Goal: Task Accomplishment & Management: Use online tool/utility

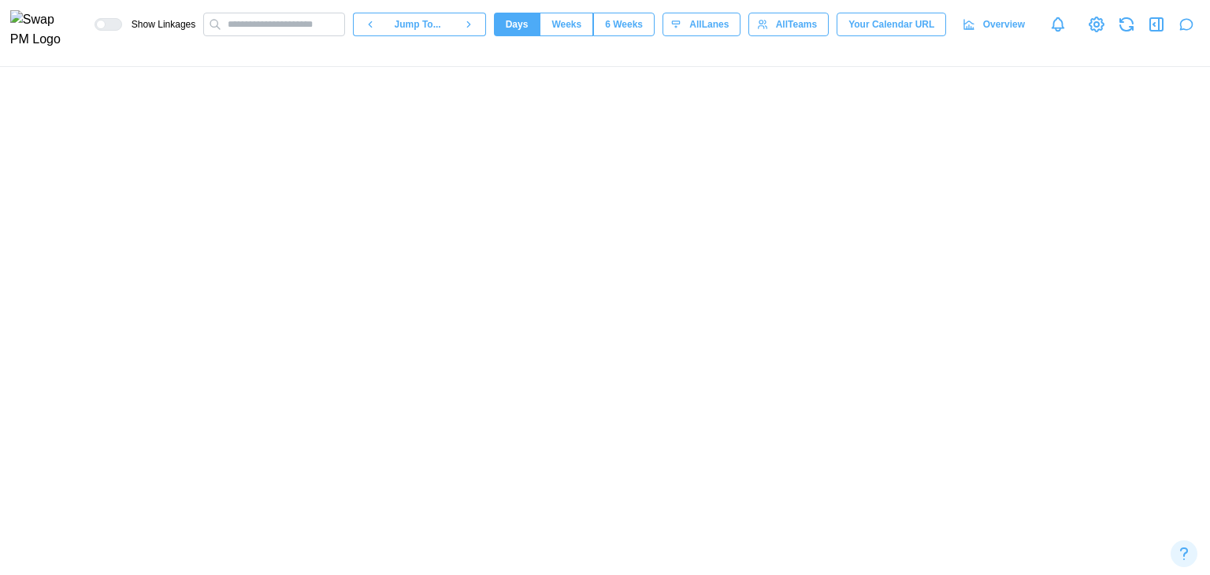
scroll to position [0, 72712]
click at [1188, 24] on icon "button" at bounding box center [1186, 25] width 16 height 16
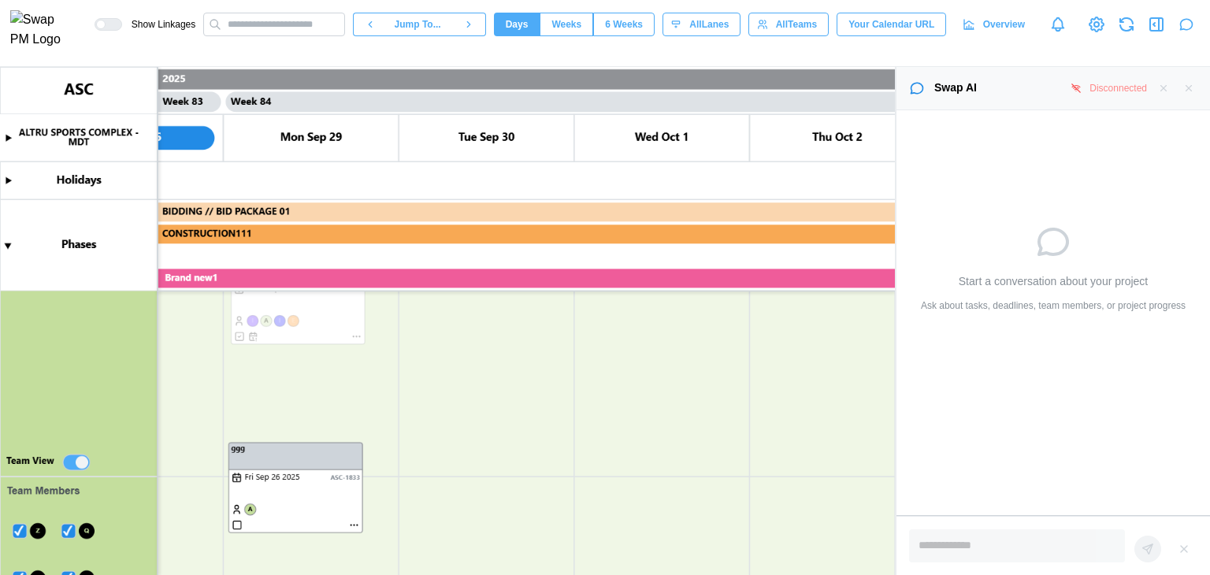
click at [1125, 90] on div "Disconnected" at bounding box center [1117, 88] width 57 height 15
click at [1079, 92] on icon at bounding box center [1075, 88] width 11 height 11
type textarea "*"
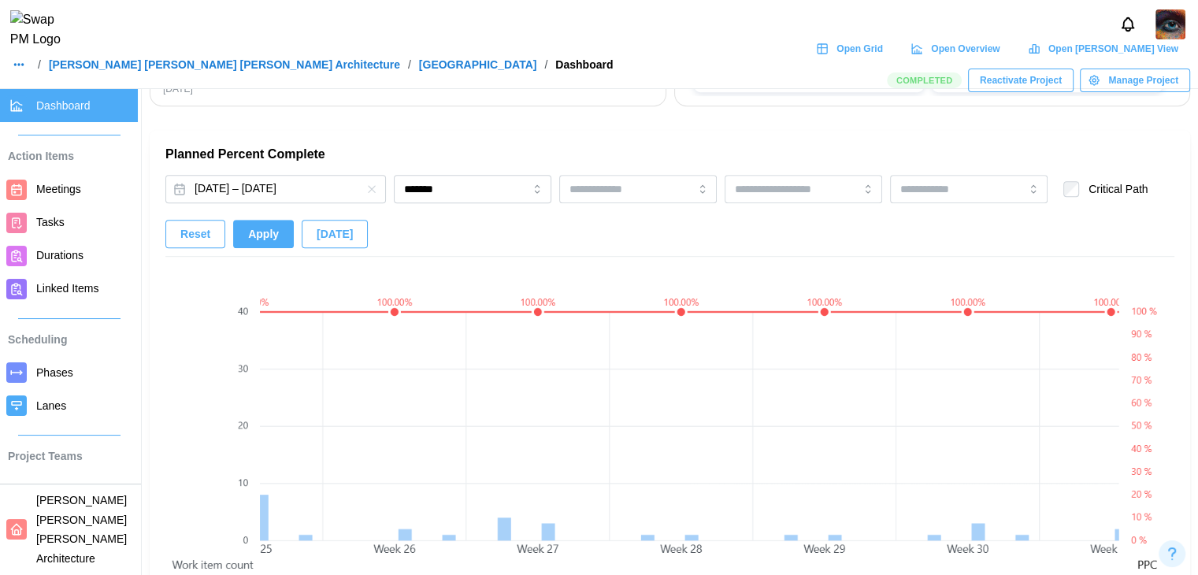
scroll to position [1024, 0]
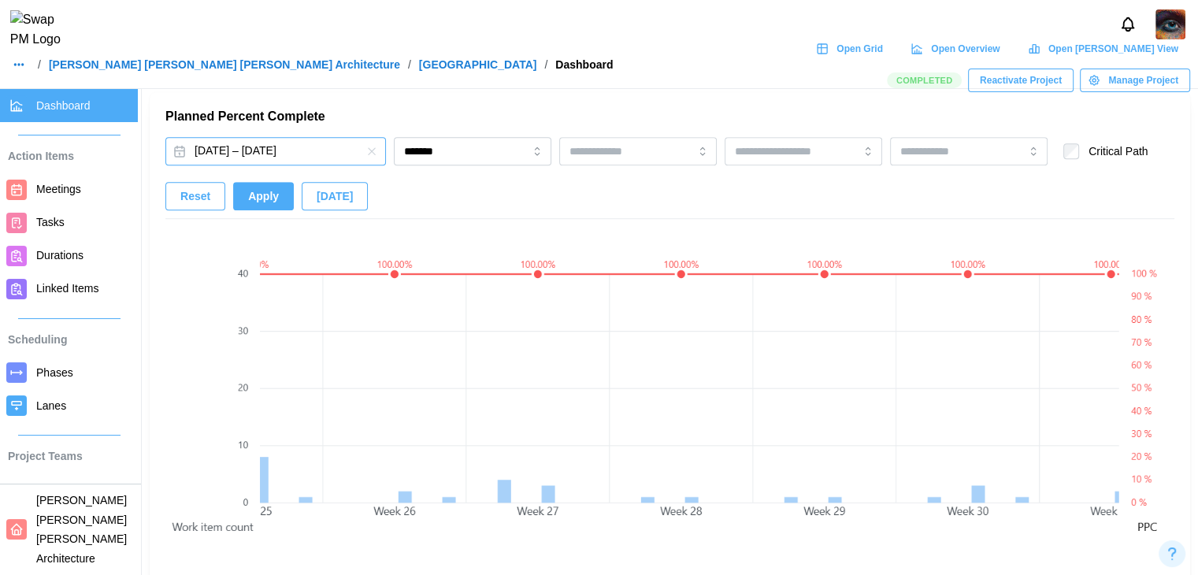
click at [276, 149] on button "[DATE] – [DATE]" at bounding box center [275, 151] width 221 height 28
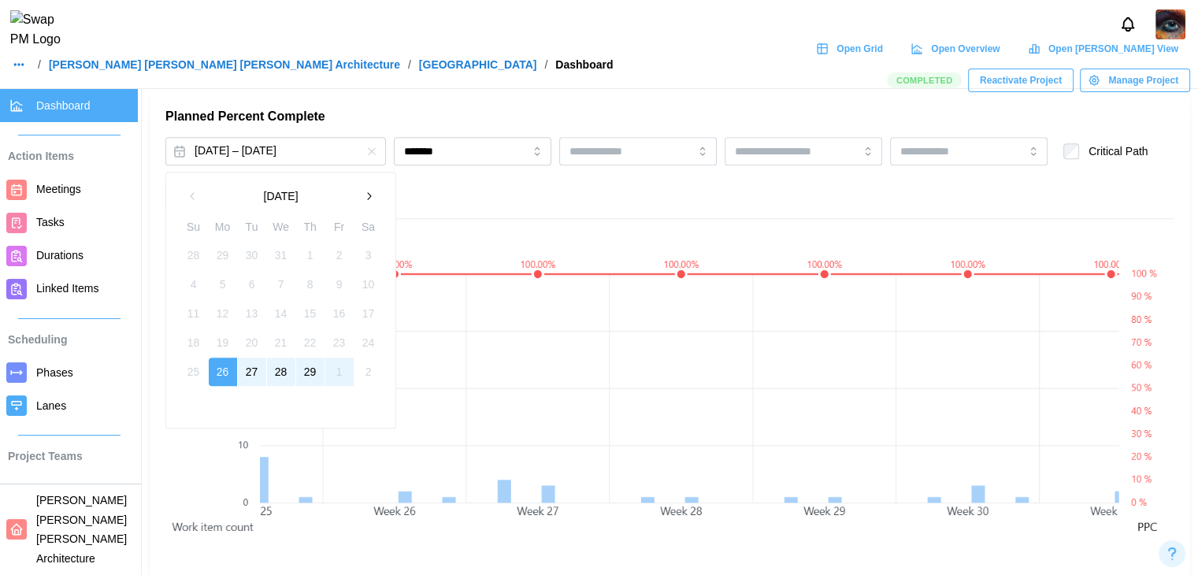
click at [368, 202] on button "button" at bounding box center [368, 196] width 28 height 28
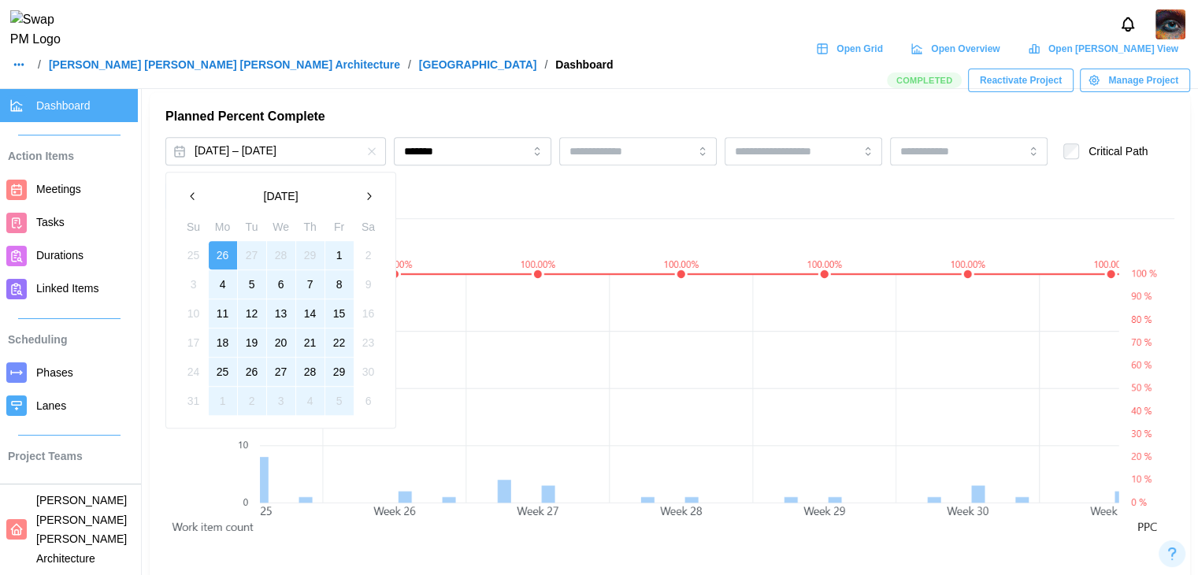
click at [368, 202] on button "button" at bounding box center [368, 196] width 28 height 28
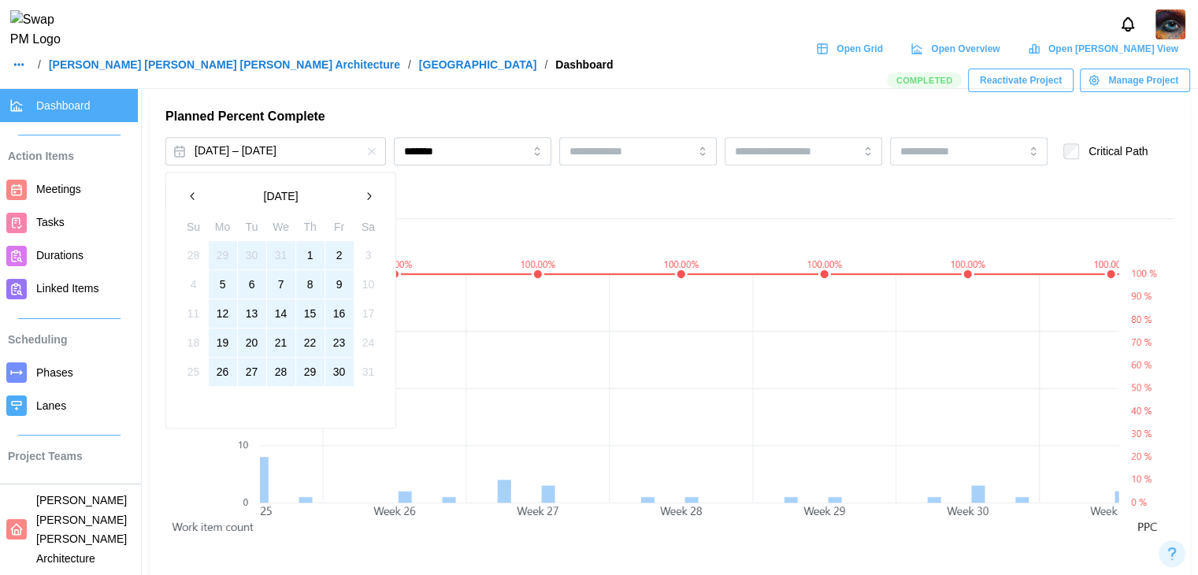
click at [368, 202] on button "button" at bounding box center [368, 196] width 28 height 28
click at [214, 260] on button "2" at bounding box center [223, 255] width 28 height 28
click at [229, 383] on button "30" at bounding box center [223, 372] width 28 height 28
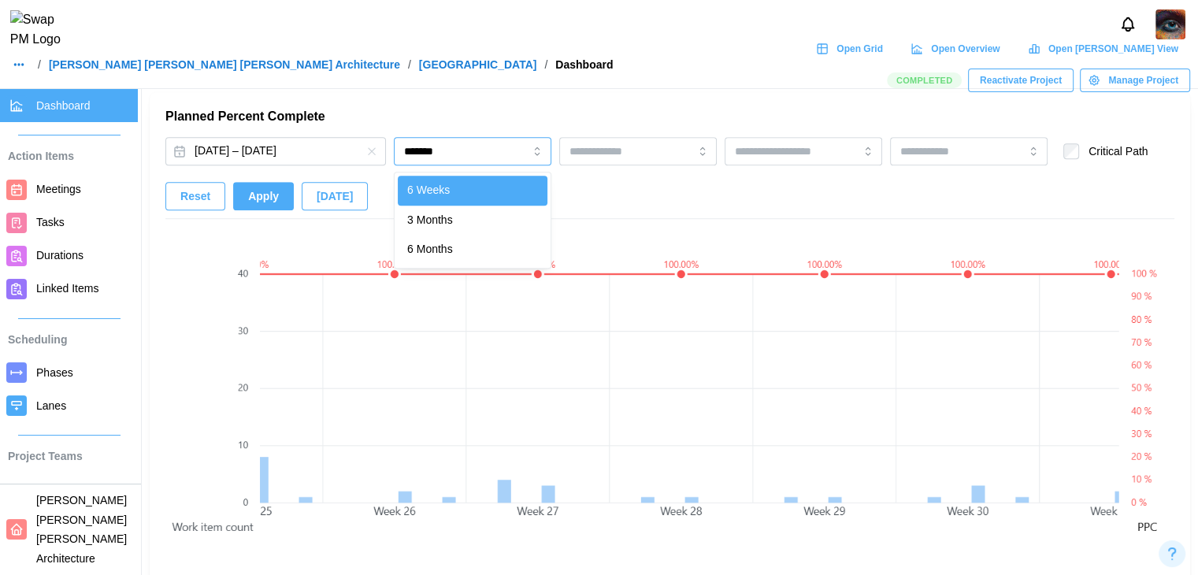
click at [476, 161] on input "*******" at bounding box center [473, 151] width 158 height 28
type input "********"
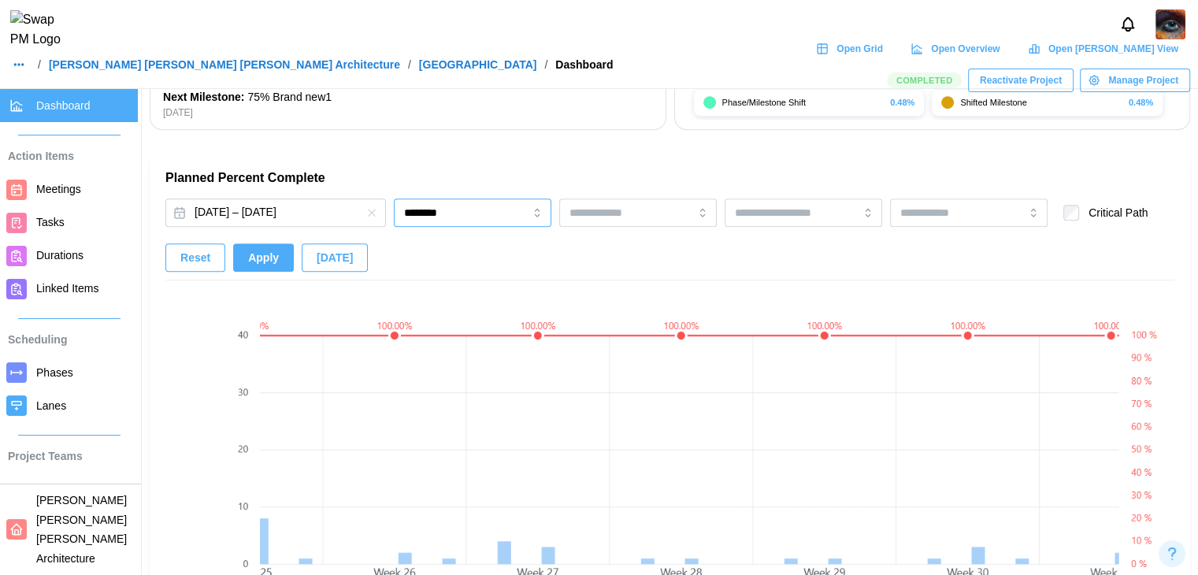
scroll to position [945, 0]
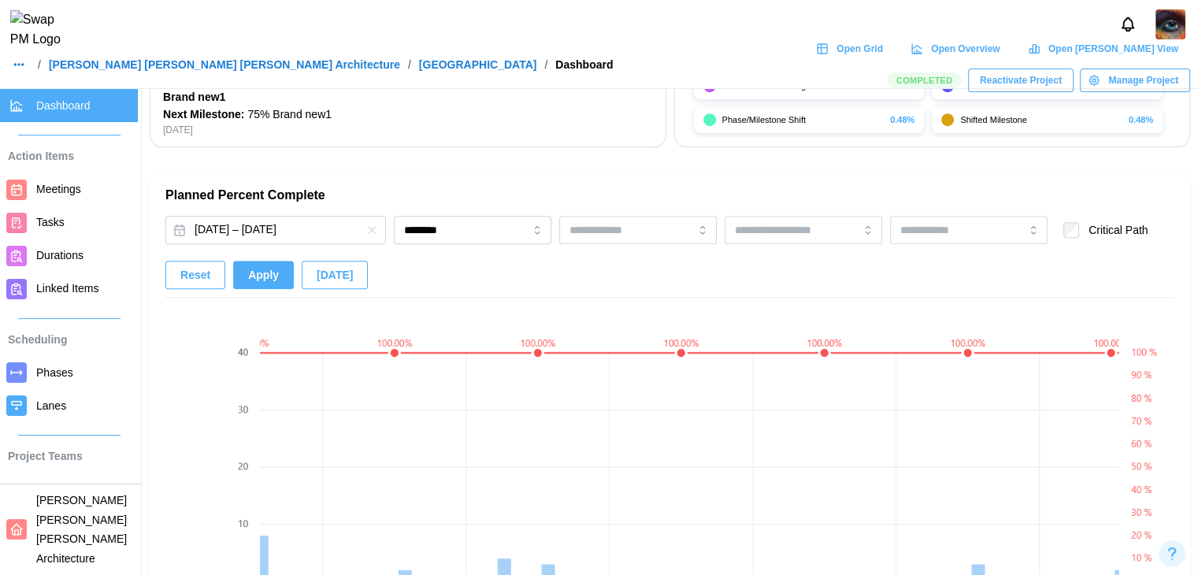
click at [261, 281] on span "Apply" at bounding box center [263, 274] width 31 height 27
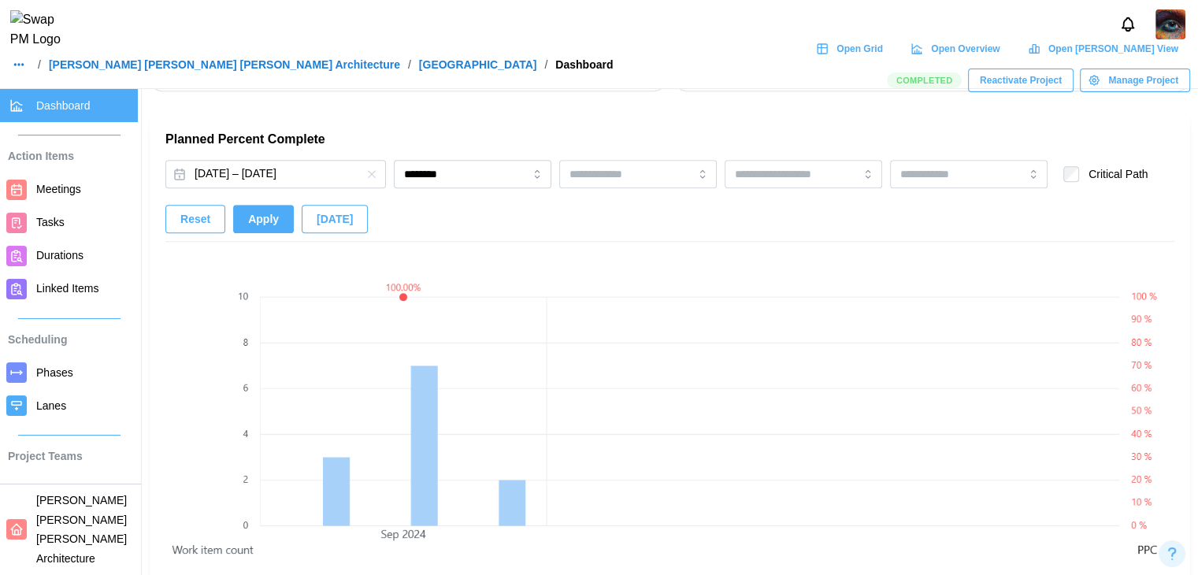
scroll to position [1024, 0]
